Goal: Task Accomplishment & Management: Use online tool/utility

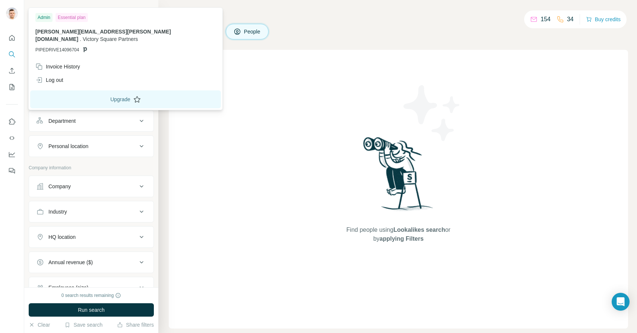
click at [97, 91] on button "Upgrade" at bounding box center [125, 100] width 191 height 18
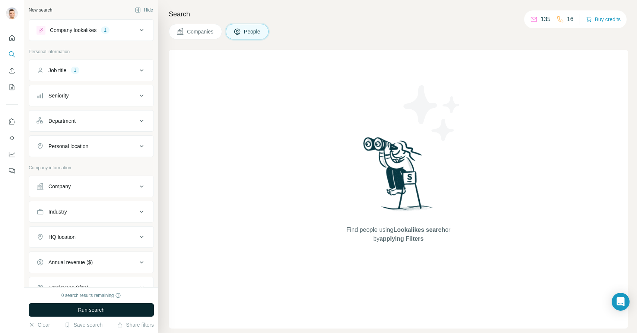
click at [99, 310] on span "Run search" at bounding box center [91, 310] width 27 height 7
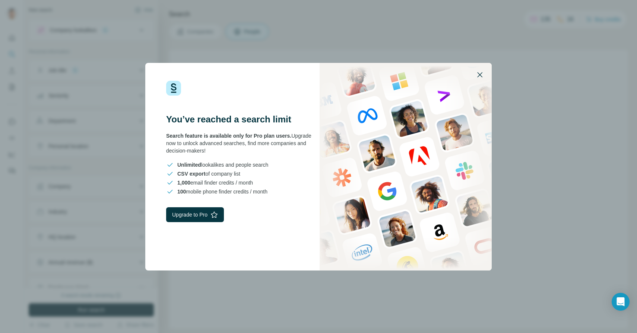
click at [481, 77] on icon "button" at bounding box center [479, 74] width 9 height 9
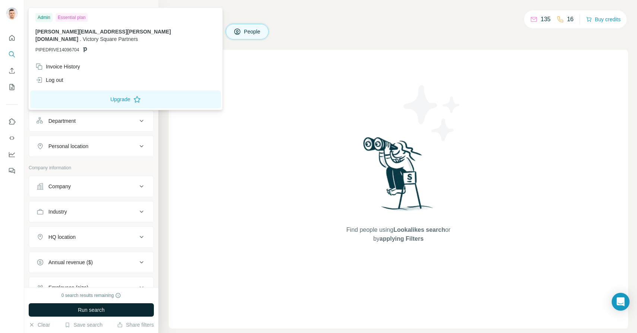
click at [14, 13] on img at bounding box center [12, 13] width 12 height 12
click at [103, 93] on button "Upgrade" at bounding box center [125, 100] width 191 height 18
click at [374, 22] on div "Search Companies People Find people using Lookalikes search or by applying Filt…" at bounding box center [397, 166] width 479 height 333
click at [15, 16] on img at bounding box center [12, 13] width 12 height 12
click at [51, 76] on div "Log out" at bounding box center [49, 79] width 28 height 7
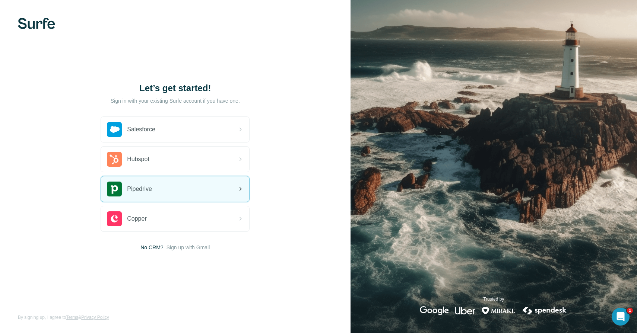
click at [187, 190] on div "Pipedrive" at bounding box center [175, 189] width 148 height 25
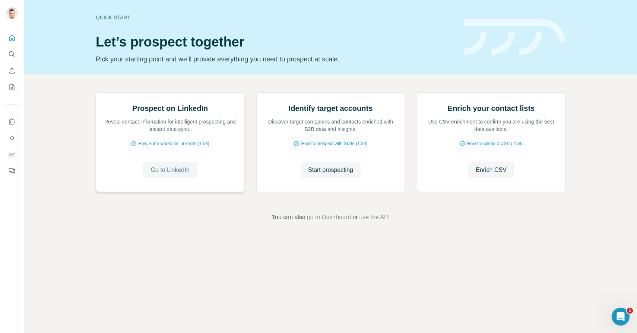
click at [169, 175] on span "Go to LinkedIn" at bounding box center [169, 170] width 39 height 9
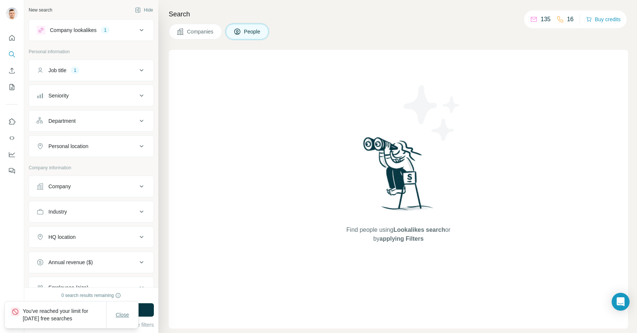
click at [120, 315] on span "Close" at bounding box center [122, 314] width 13 height 7
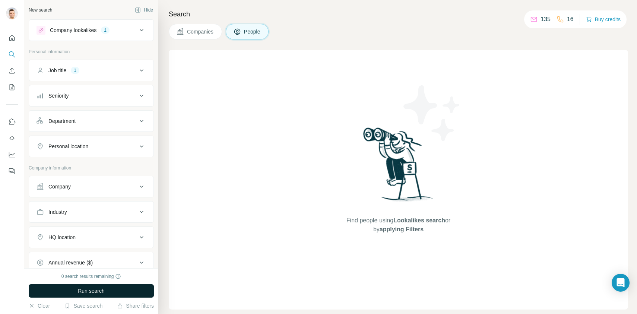
click at [99, 288] on span "Run search" at bounding box center [91, 290] width 27 height 7
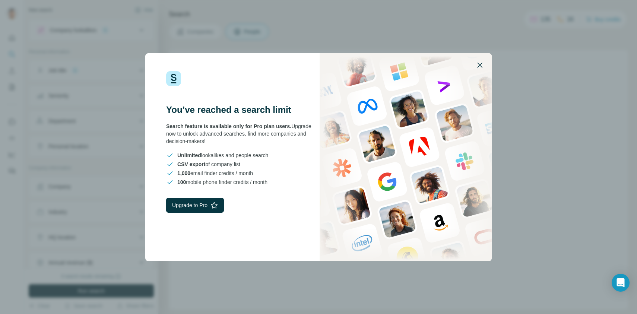
click at [477, 64] on icon "button" at bounding box center [479, 65] width 9 height 9
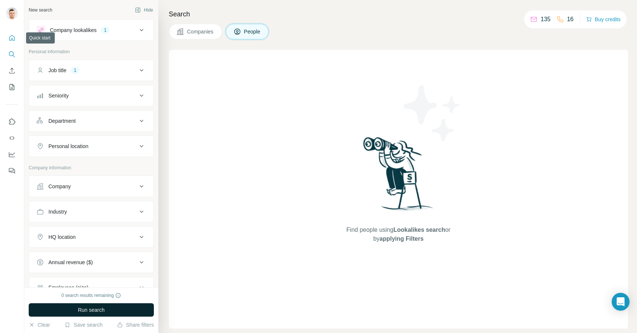
click at [16, 38] on button "Quick start" at bounding box center [12, 37] width 12 height 13
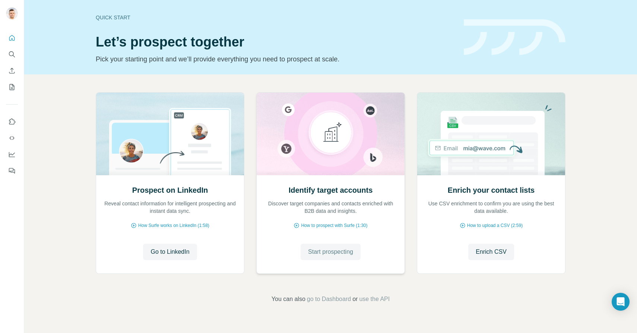
click at [314, 252] on span "Start prospecting" at bounding box center [330, 252] width 45 height 9
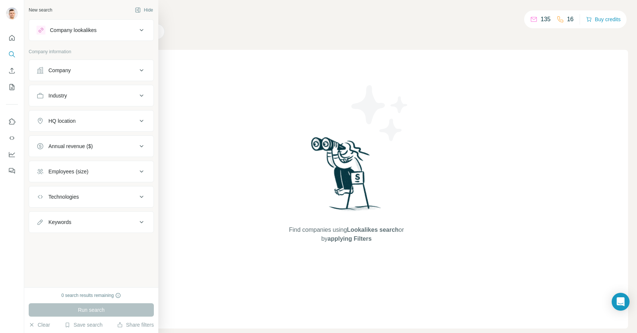
click at [86, 35] on button "Company lookalikes" at bounding box center [91, 30] width 124 height 18
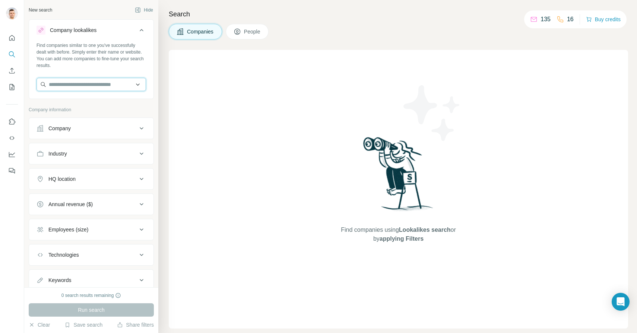
click at [96, 84] on input "text" at bounding box center [92, 84] width 110 height 13
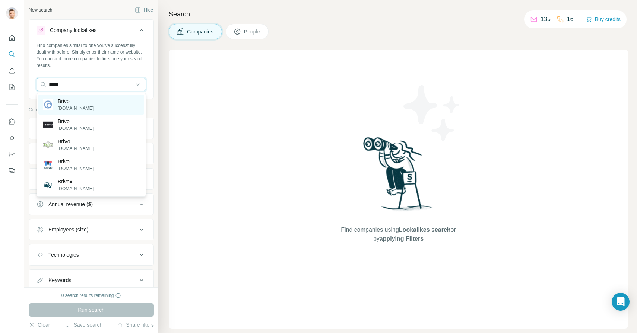
type input "*****"
click at [96, 107] on div "Brivo [DOMAIN_NAME]" at bounding box center [91, 105] width 106 height 20
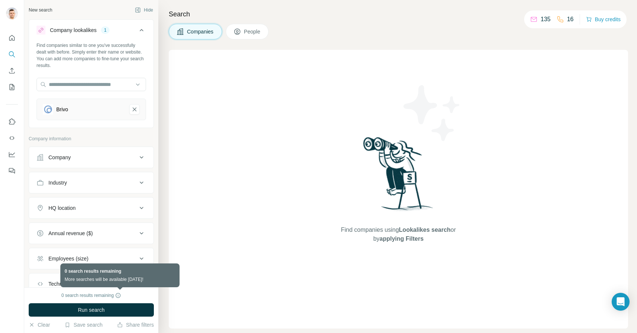
click at [118, 296] on icon at bounding box center [118, 296] width 6 height 6
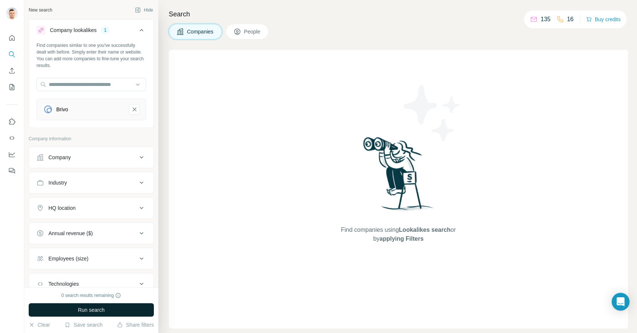
click at [101, 308] on span "Run search" at bounding box center [91, 310] width 27 height 7
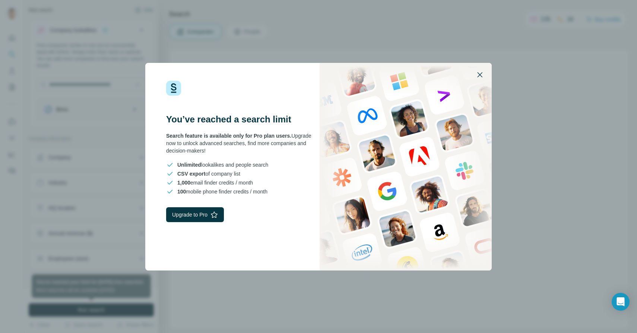
click at [477, 73] on icon "button" at bounding box center [479, 74] width 9 height 9
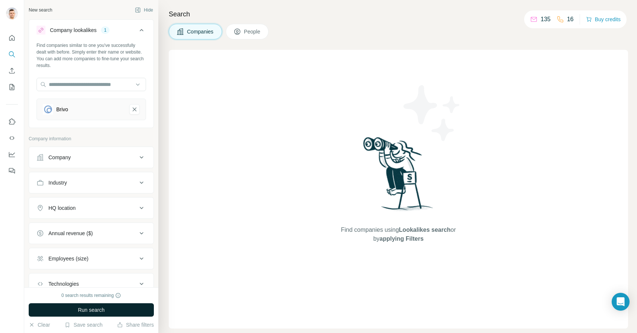
scroll to position [54, 0]
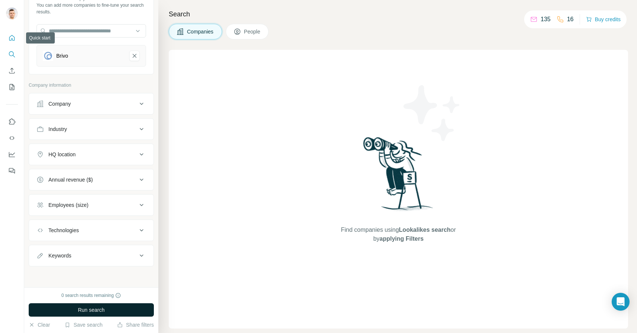
click at [12, 41] on icon "Quick start" at bounding box center [11, 37] width 7 height 7
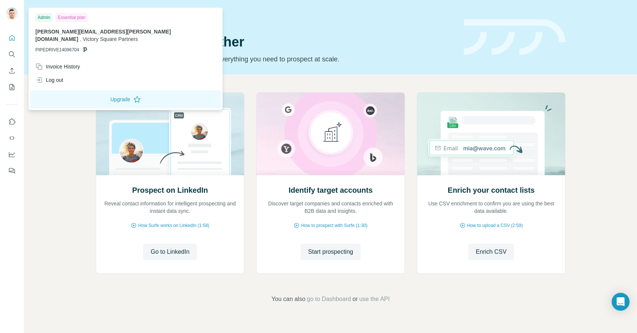
click at [12, 13] on img at bounding box center [12, 13] width 12 height 12
click at [53, 38] on div "[PERSON_NAME][EMAIL_ADDRESS][PERSON_NAME][DOMAIN_NAME] . Victory Square Partner…" at bounding box center [125, 40] width 180 height 25
click at [67, 63] on div "Invoice History" at bounding box center [57, 66] width 45 height 7
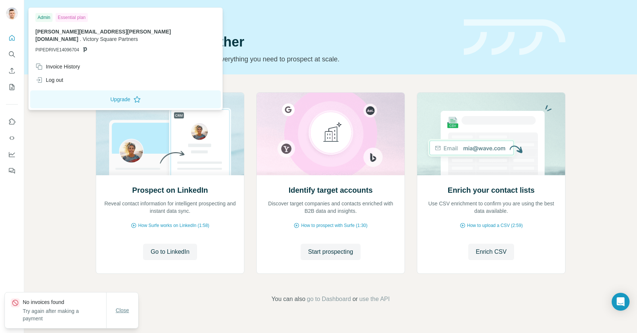
click at [123, 310] on span "Close" at bounding box center [122, 310] width 13 height 7
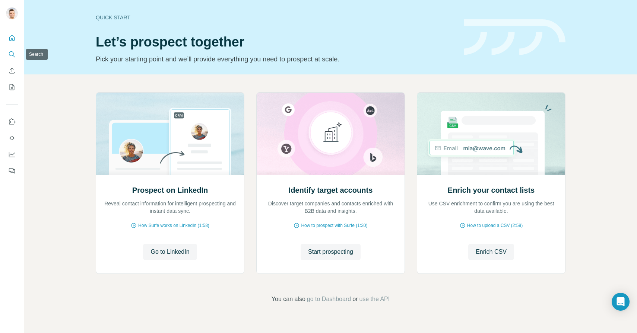
click at [11, 51] on icon "Search" at bounding box center [11, 53] width 5 height 5
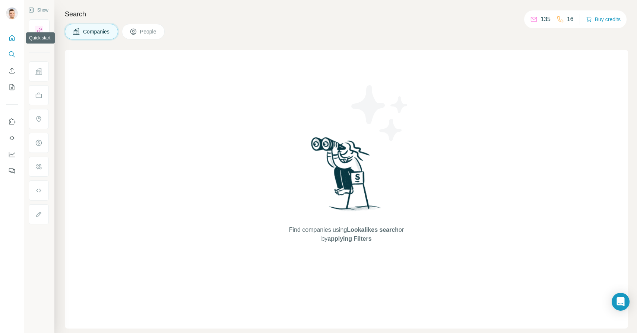
click at [12, 36] on icon "Quick start" at bounding box center [11, 37] width 7 height 7
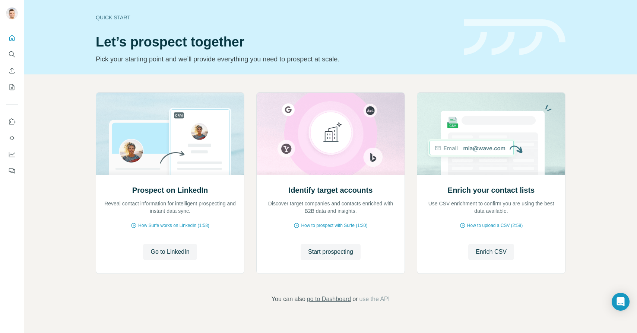
click at [333, 301] on span "go to Dashboard" at bounding box center [329, 299] width 44 height 9
